Goal: Navigation & Orientation: Find specific page/section

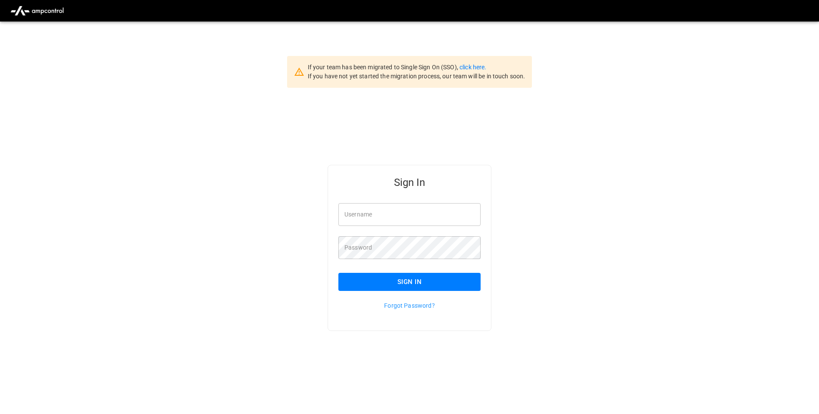
type input "**********"
click at [427, 284] on button "Sign In" at bounding box center [409, 282] width 142 height 18
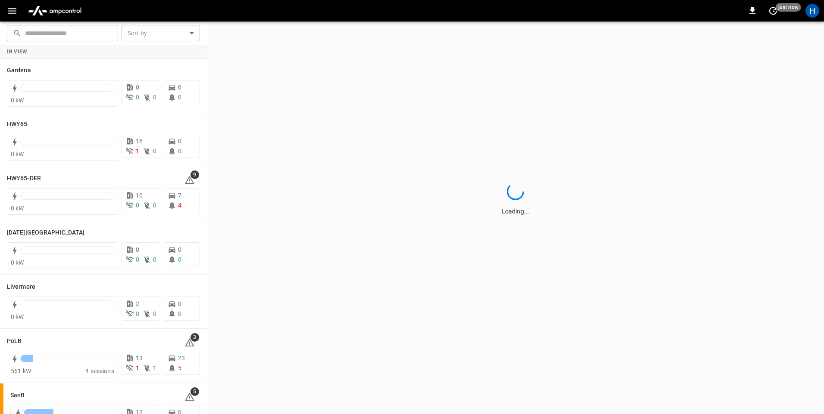
click at [10, 12] on icon "button" at bounding box center [12, 11] width 11 height 11
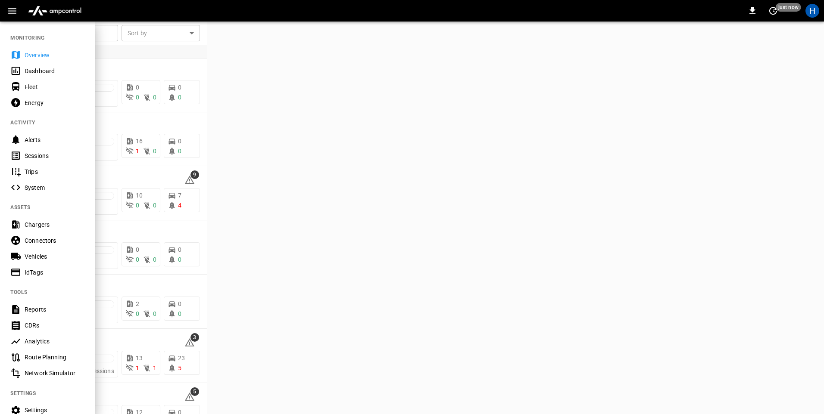
click at [41, 73] on div "Dashboard" at bounding box center [55, 71] width 60 height 9
